Goal: Task Accomplishment & Management: Use online tool/utility

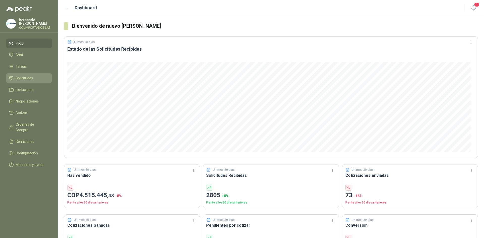
click at [26, 77] on span "Solicitudes" at bounding box center [24, 78] width 17 height 6
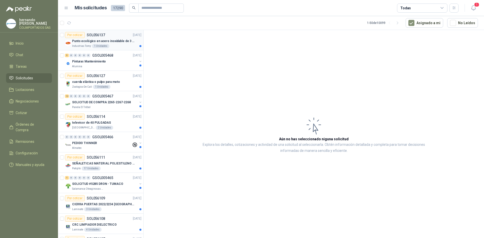
click at [111, 43] on p "Punto ecológico en acero inoxidable de 3 puestos, con capacidad para 121L cada …" at bounding box center [103, 41] width 63 height 5
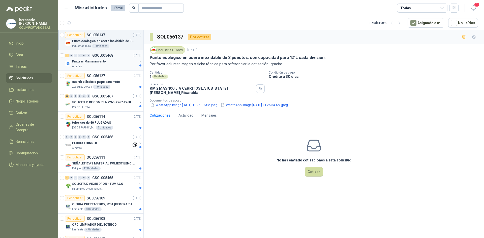
click at [98, 62] on p "Pinturas Mantenimiento" at bounding box center [89, 61] width 34 height 5
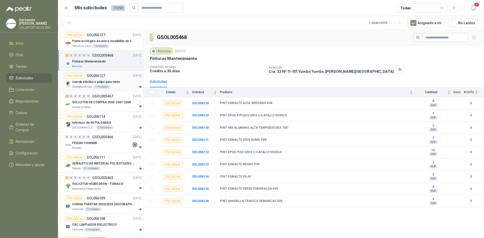
click at [91, 79] on div "cuerda elástica o pulpo para moto" at bounding box center [106, 82] width 69 height 6
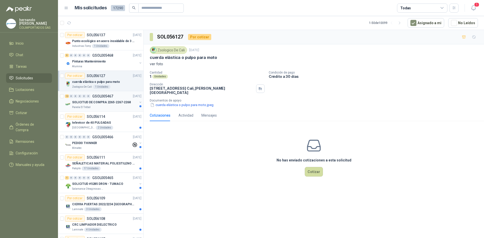
click at [103, 100] on p "SOLICITUD DE COMPRA 2265-2267-2268" at bounding box center [101, 102] width 59 height 5
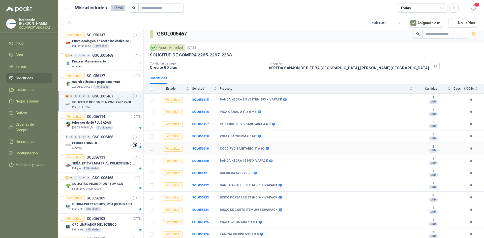
scroll to position [4, 0]
click at [96, 120] on div "televisor de 40 PULGADAS" at bounding box center [106, 123] width 69 height 6
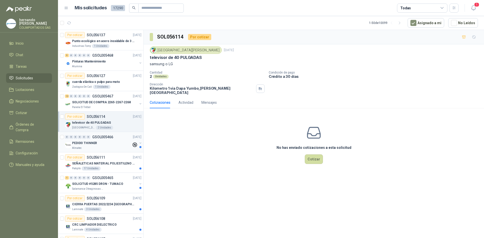
click at [88, 140] on div "0 0 0 0 0 0 GSOL005466 [DATE]" at bounding box center [103, 137] width 77 height 6
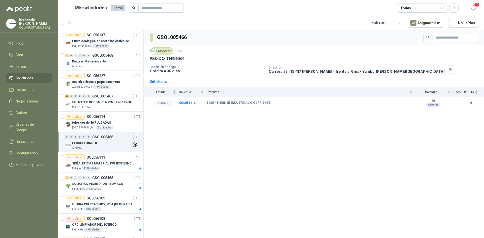
scroll to position [25, 0]
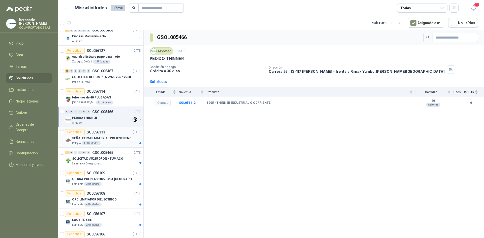
click at [93, 138] on p "SEÑALETICAS MATERIAL POLIESTILENO CON VINILO LAMINADO CALIBRE 60" at bounding box center [103, 138] width 63 height 5
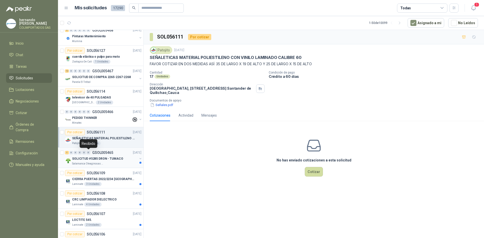
click at [89, 153] on div "0" at bounding box center [89, 153] width 4 height 4
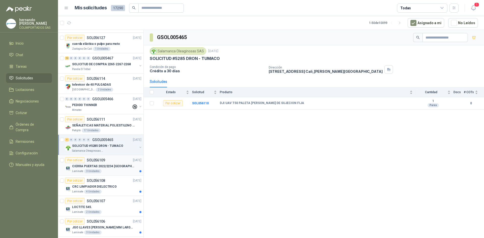
scroll to position [50, 0]
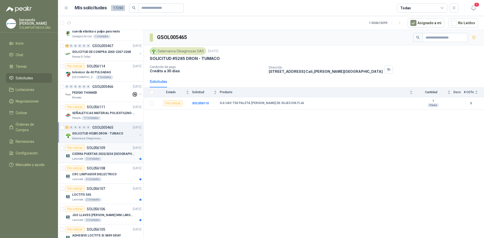
click at [94, 144] on article "Por cotizar SOL056109 [DATE] CIERRA PUERTAS 2022/2234 YALE Laminate 3 Unidades" at bounding box center [101, 153] width 86 height 20
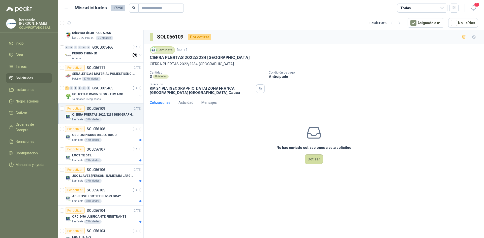
scroll to position [101, 0]
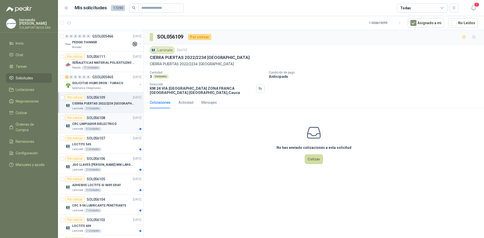
click at [88, 122] on p "CRC LIMPIADOR DIELECTRICO" at bounding box center [94, 124] width 45 height 5
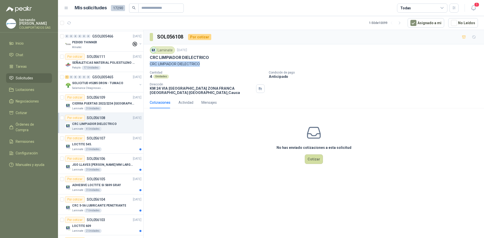
drag, startPoint x: 149, startPoint y: 63, endPoint x: 206, endPoint y: 65, distance: 57.3
click at [206, 65] on div "Laminate [DATE] CRC LIMPIADOR DIELECTRICO CRC LIMPIADOR DIELECTRICO Cantidad 4 …" at bounding box center [314, 70] width 341 height 52
copy p "CRC LIMPIADOR DIELECTRICO"
click at [154, 50] on img at bounding box center [154, 50] width 6 height 6
click at [153, 50] on img at bounding box center [154, 50] width 6 height 6
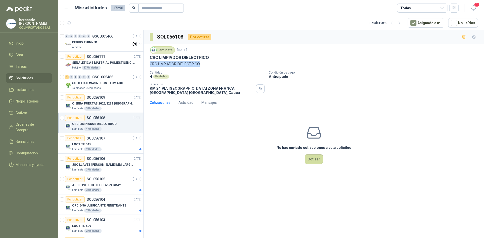
click at [153, 50] on img at bounding box center [154, 50] width 6 height 6
click at [156, 77] on div "Unidades" at bounding box center [161, 77] width 16 height 4
click at [188, 99] on div "Actividad" at bounding box center [186, 103] width 15 height 12
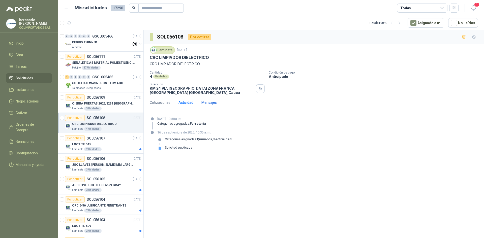
click at [212, 102] on div "Mensajes" at bounding box center [209, 103] width 15 height 6
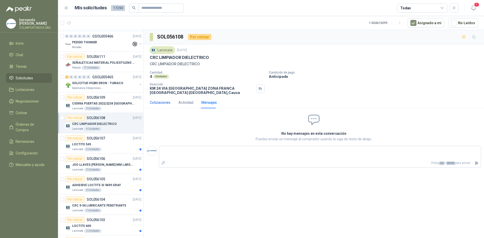
click at [160, 102] on div "Cotizaciones" at bounding box center [160, 103] width 21 height 6
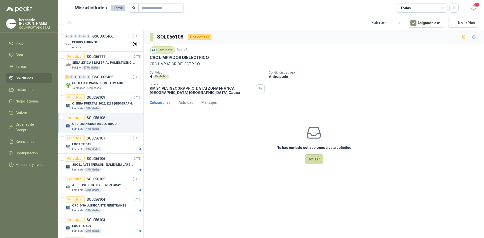
click at [164, 92] on p "KM 24 VIA [GEOGRAPHIC_DATA] ZONA FRANCA [GEOGRAPHIC_DATA] 9A [GEOGRAPHIC_DATA] …" at bounding box center [202, 90] width 104 height 9
click at [157, 78] on div "Unidades" at bounding box center [161, 77] width 16 height 4
click at [157, 76] on div "Unidades" at bounding box center [161, 77] width 16 height 4
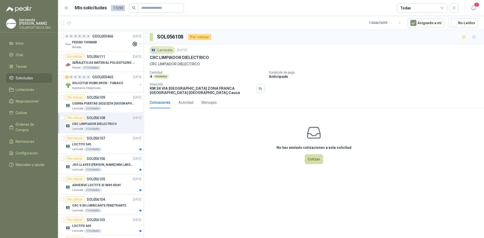
click at [199, 37] on div "Por cotizar" at bounding box center [199, 37] width 23 height 6
click at [313, 160] on button "Cotizar" at bounding box center [314, 160] width 18 height 10
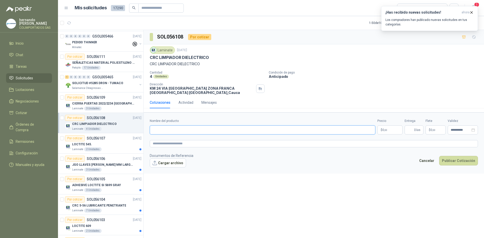
click at [208, 132] on input "Nombre del producto" at bounding box center [263, 130] width 226 height 9
drag, startPoint x: 150, startPoint y: 57, endPoint x: 213, endPoint y: 58, distance: 62.8
click at [213, 58] on div "CRC LIMPIADOR DIELECTRICO" at bounding box center [314, 57] width 329 height 5
copy p "CRC LIMPIADOR DIELECTRICO"
click at [187, 130] on input "Nombre del producto" at bounding box center [263, 130] width 226 height 9
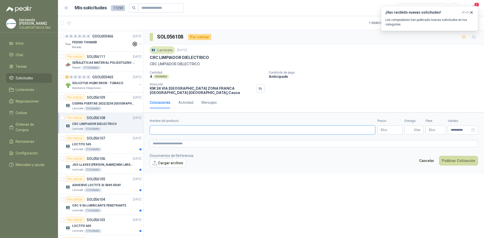
paste input "**********"
type input "**********"
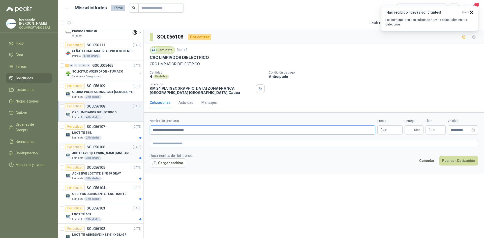
scroll to position [126, 0]
